Goal: Use online tool/utility

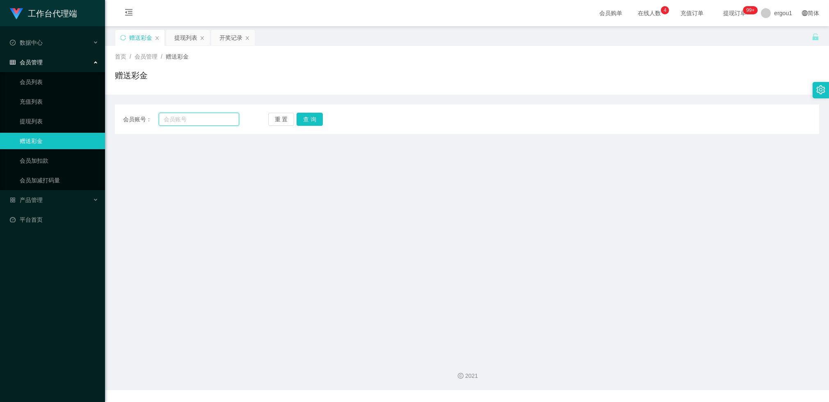
click at [164, 122] on input "text" at bounding box center [199, 119] width 80 height 13
paste input "Xiao1999"
type input "Xiao1999"
click at [315, 118] on button "查 询" at bounding box center [310, 119] width 26 height 13
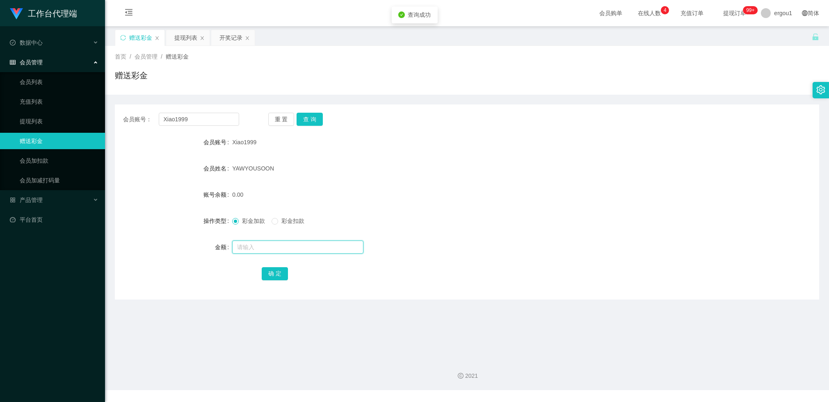
click at [269, 247] on input "text" at bounding box center [297, 247] width 131 height 13
type input "500"
drag, startPoint x: 274, startPoint y: 272, endPoint x: 256, endPoint y: 262, distance: 19.6
click at [273, 272] on button "确 定" at bounding box center [275, 273] width 26 height 13
